Goal: Information Seeking & Learning: Compare options

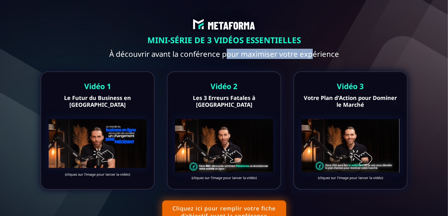
drag, startPoint x: 229, startPoint y: 55, endPoint x: 325, endPoint y: 56, distance: 96.0
click at [320, 56] on text "À découvrir avant la conférence pour maximiser votre expérience" at bounding box center [224, 53] width 439 height 13
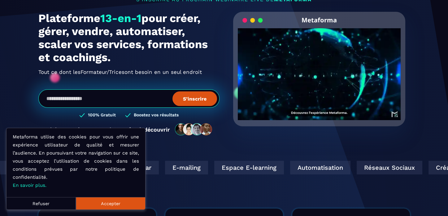
scroll to position [62, 0]
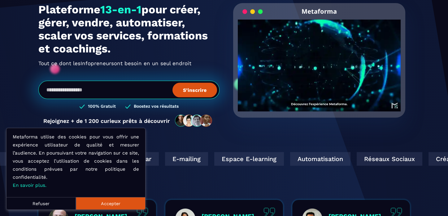
click at [111, 203] on button "Accepter" at bounding box center [110, 203] width 69 height 12
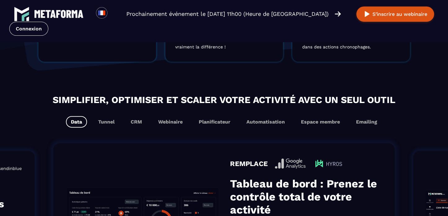
scroll to position [348, 0]
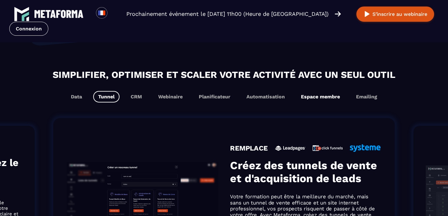
click at [329, 98] on button "Espace membre" at bounding box center [320, 96] width 49 height 11
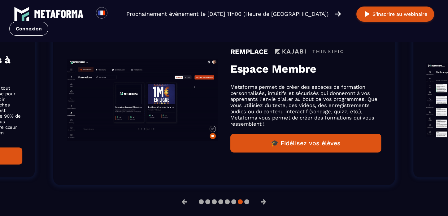
scroll to position [441, 0]
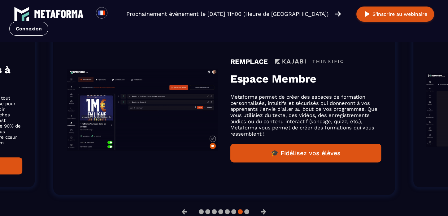
click at [308, 149] on button "🎓 Fidélisez vos élèves" at bounding box center [305, 152] width 151 height 19
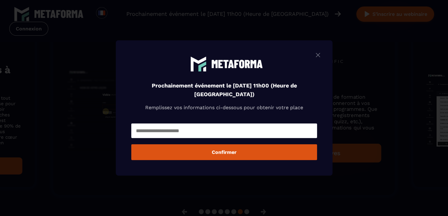
click at [321, 55] on img "Modal window" at bounding box center [317, 55] width 7 height 8
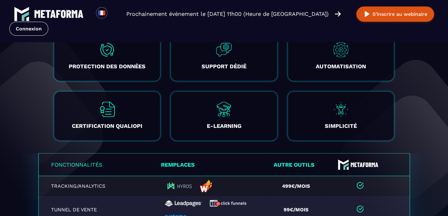
scroll to position [1184, 0]
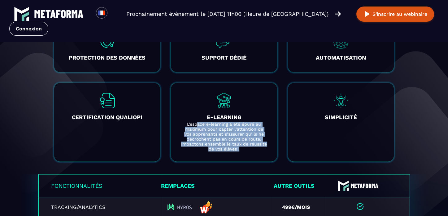
drag, startPoint x: 198, startPoint y: 122, endPoint x: 242, endPoint y: 148, distance: 50.4
click at [242, 148] on p "L’espace e-learning a été épuré au maximum pour capter l’attention de vos appre…" at bounding box center [224, 136] width 86 height 30
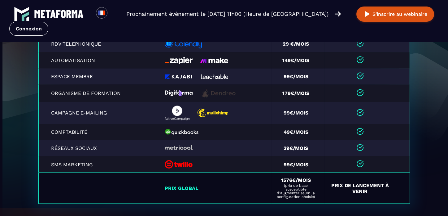
scroll to position [1388, 0]
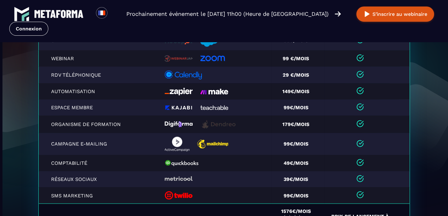
click at [222, 123] on img at bounding box center [218, 124] width 37 height 10
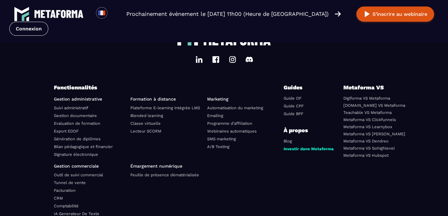
scroll to position [2162, 0]
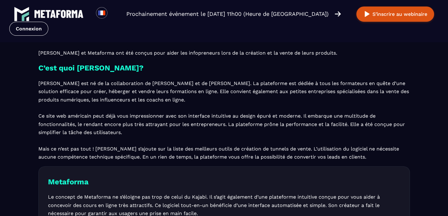
scroll to position [248, 0]
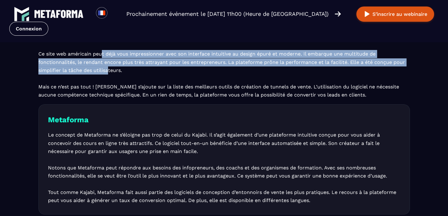
drag, startPoint x: 99, startPoint y: 65, endPoint x: 111, endPoint y: 91, distance: 29.0
click at [106, 86] on p "[PERSON_NAME] est né de la collaboration de [PERSON_NAME] et de [PERSON_NAME]. …" at bounding box center [224, 58] width 372 height 82
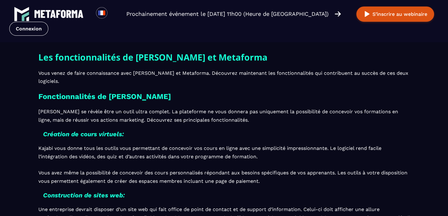
scroll to position [464, 0]
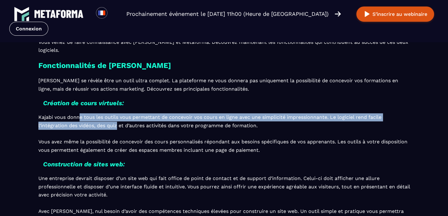
drag, startPoint x: 77, startPoint y: 121, endPoint x: 117, endPoint y: 130, distance: 41.0
click at [117, 130] on p "Kajabi vous donne tous les outils vous permettant de concevoir vos cours en lig…" at bounding box center [224, 133] width 372 height 41
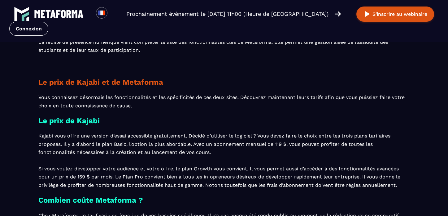
scroll to position [1177, 0]
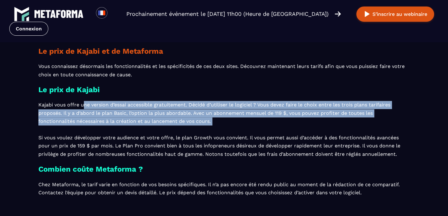
drag, startPoint x: 80, startPoint y: 110, endPoint x: 172, endPoint y: 132, distance: 95.5
click at [172, 132] on p "Kajabi vous offre une version d’essai accessible gratuitement. Décidé d’utilise…" at bounding box center [224, 129] width 372 height 57
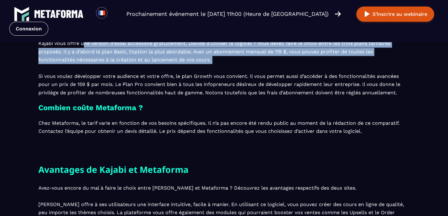
scroll to position [1239, 0]
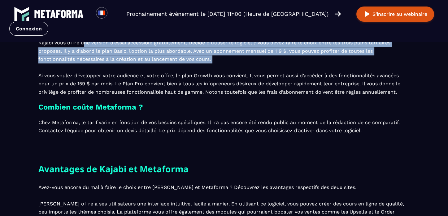
drag, startPoint x: 93, startPoint y: 126, endPoint x: 374, endPoint y: 137, distance: 281.7
click at [374, 135] on p "Chez Metaforma, le tarif varie en fonction de vos besoins spécifiques. Il n’a p…" at bounding box center [224, 126] width 372 height 16
click at [204, 145] on div "Le prix de Kajabi et de Metaforma Vous connaissez désormais les fonctionnalités…" at bounding box center [224, 72] width 372 height 178
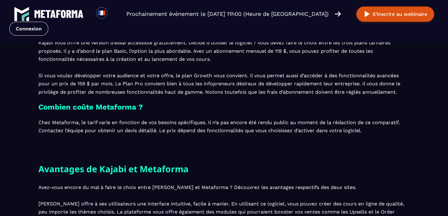
drag, startPoint x: 172, startPoint y: 133, endPoint x: 370, endPoint y: 141, distance: 197.7
click at [370, 141] on div "Le prix de Kajabi et de Metaforma Vous connaissez désormais les fonctionnalités…" at bounding box center [224, 72] width 372 height 178
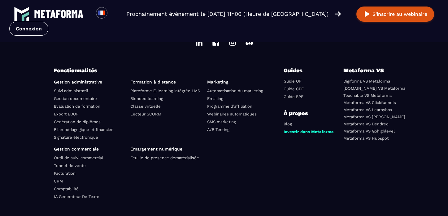
scroll to position [1796, 0]
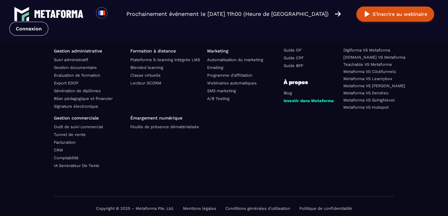
click at [175, 62] on link "Plateforme E-learning intégrée LMS" at bounding box center [165, 59] width 70 height 5
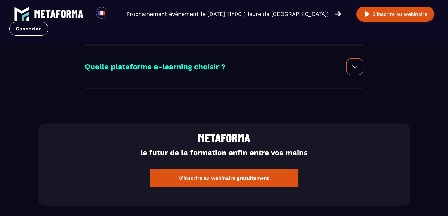
scroll to position [279, 0]
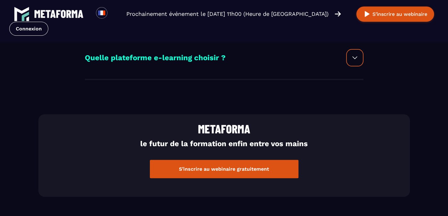
click at [355, 64] on div at bounding box center [354, 57] width 17 height 17
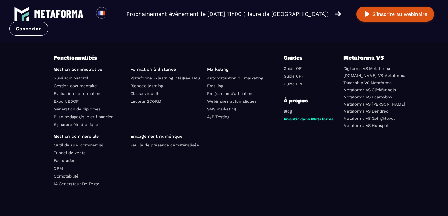
scroll to position [928, 0]
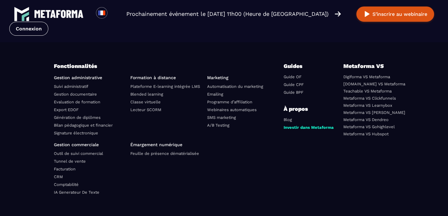
click at [385, 105] on link "Metaforma VS Learnybox" at bounding box center [367, 105] width 49 height 5
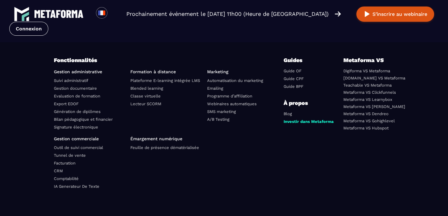
scroll to position [1838, 0]
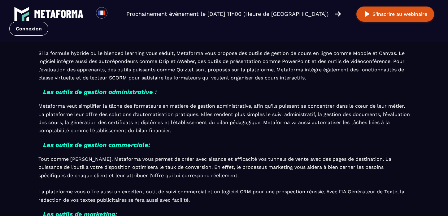
scroll to position [1022, 0]
